Goal: Task Accomplishment & Management: Use online tool/utility

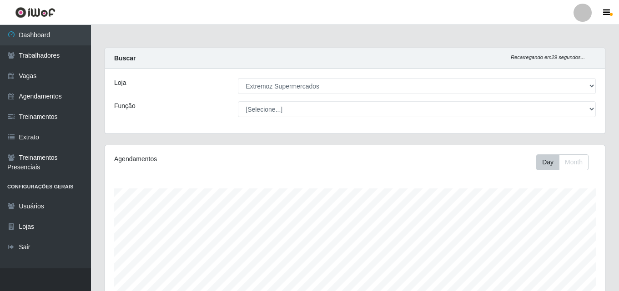
select select "519"
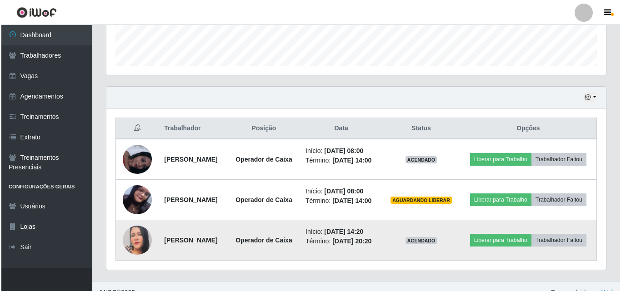
scroll to position [292, 0]
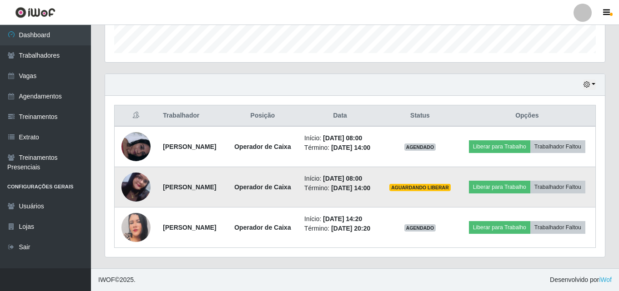
click at [134, 172] on img at bounding box center [135, 187] width 29 height 52
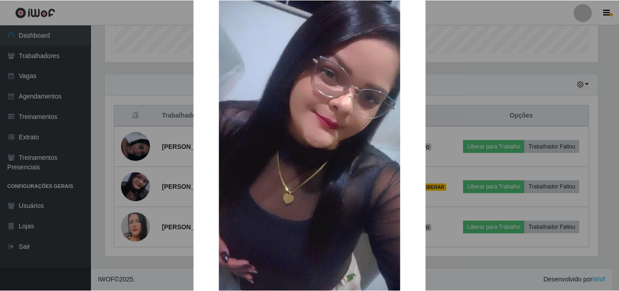
scroll to position [111, 0]
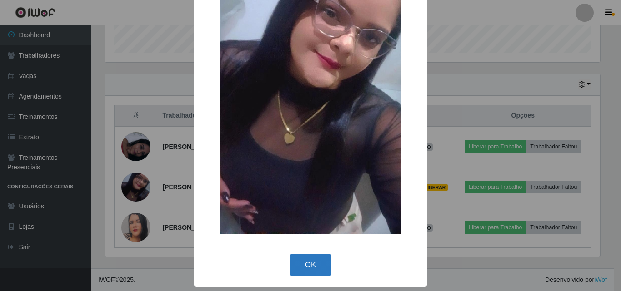
click at [299, 269] on button "OK" at bounding box center [311, 265] width 42 height 21
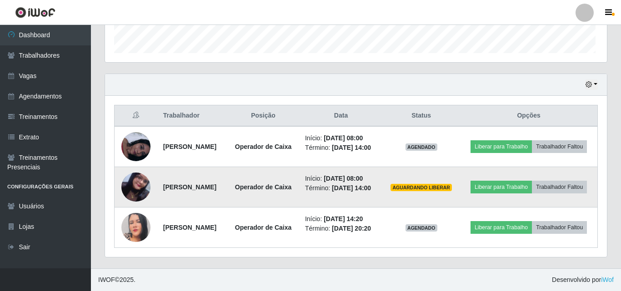
scroll to position [189, 500]
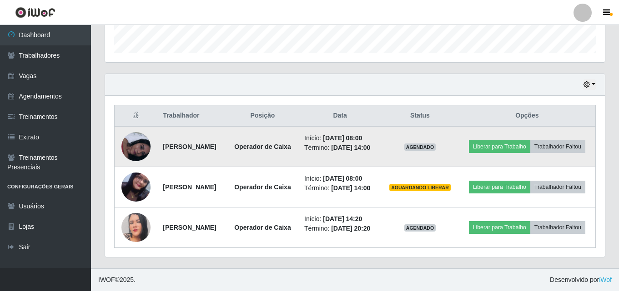
click at [122, 132] on img at bounding box center [135, 146] width 29 height 29
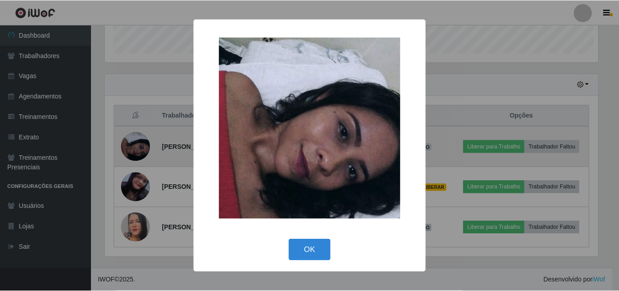
scroll to position [189, 495]
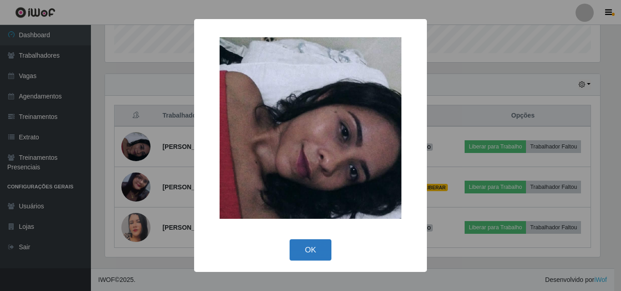
click at [296, 250] on button "OK" at bounding box center [311, 250] width 42 height 21
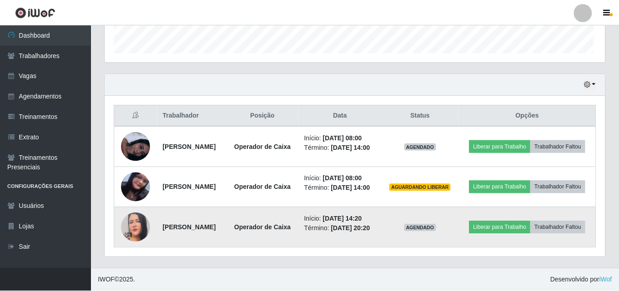
scroll to position [189, 500]
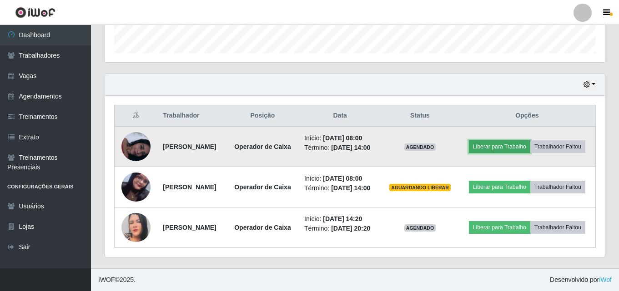
click at [528, 141] on button "Liberar para Trabalho" at bounding box center [499, 147] width 61 height 13
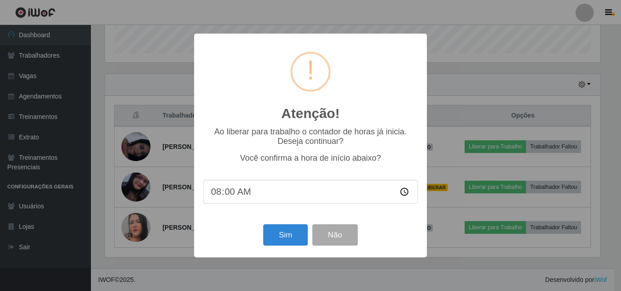
click at [292, 248] on div "Sim Não" at bounding box center [310, 235] width 215 height 26
click at [289, 238] on button "Sim" at bounding box center [285, 235] width 44 height 21
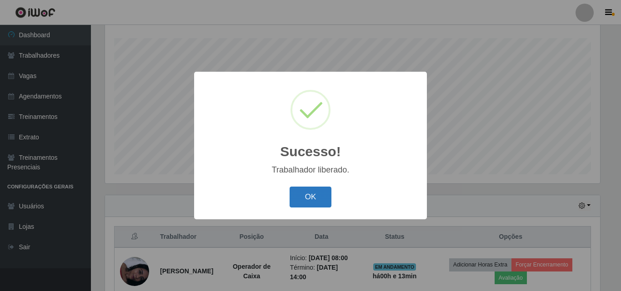
click at [316, 193] on button "OK" at bounding box center [311, 197] width 42 height 21
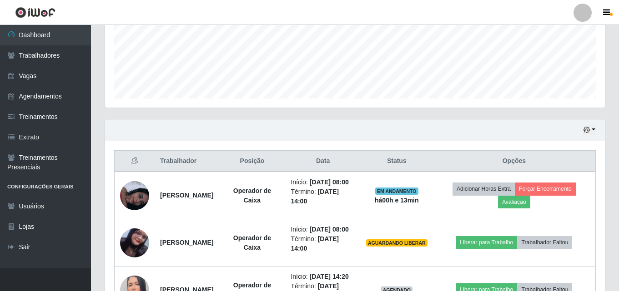
scroll to position [287, 0]
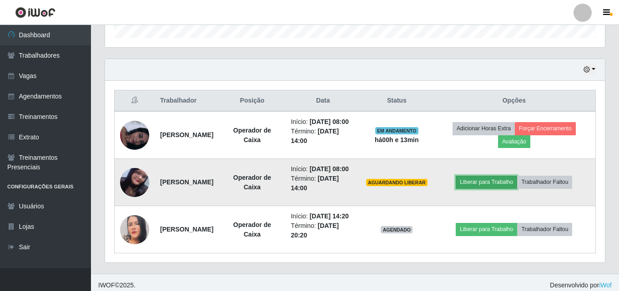
click at [499, 189] on button "Liberar para Trabalho" at bounding box center [486, 182] width 61 height 13
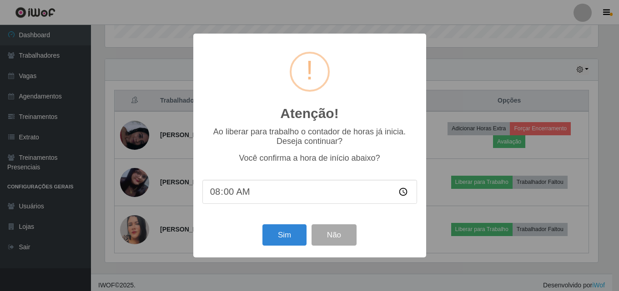
scroll to position [189, 495]
click at [276, 240] on button "Sim" at bounding box center [285, 235] width 44 height 21
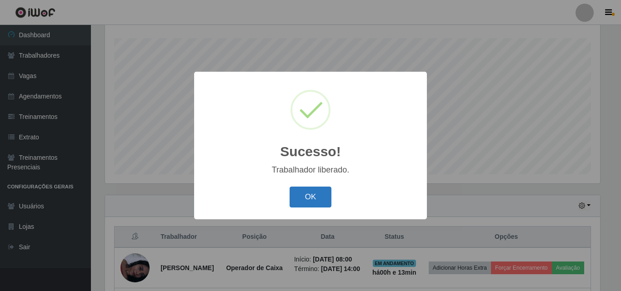
click at [313, 202] on button "OK" at bounding box center [311, 197] width 42 height 21
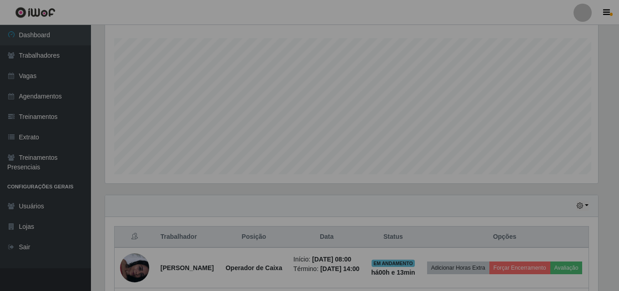
scroll to position [0, 0]
